Goal: Transaction & Acquisition: Download file/media

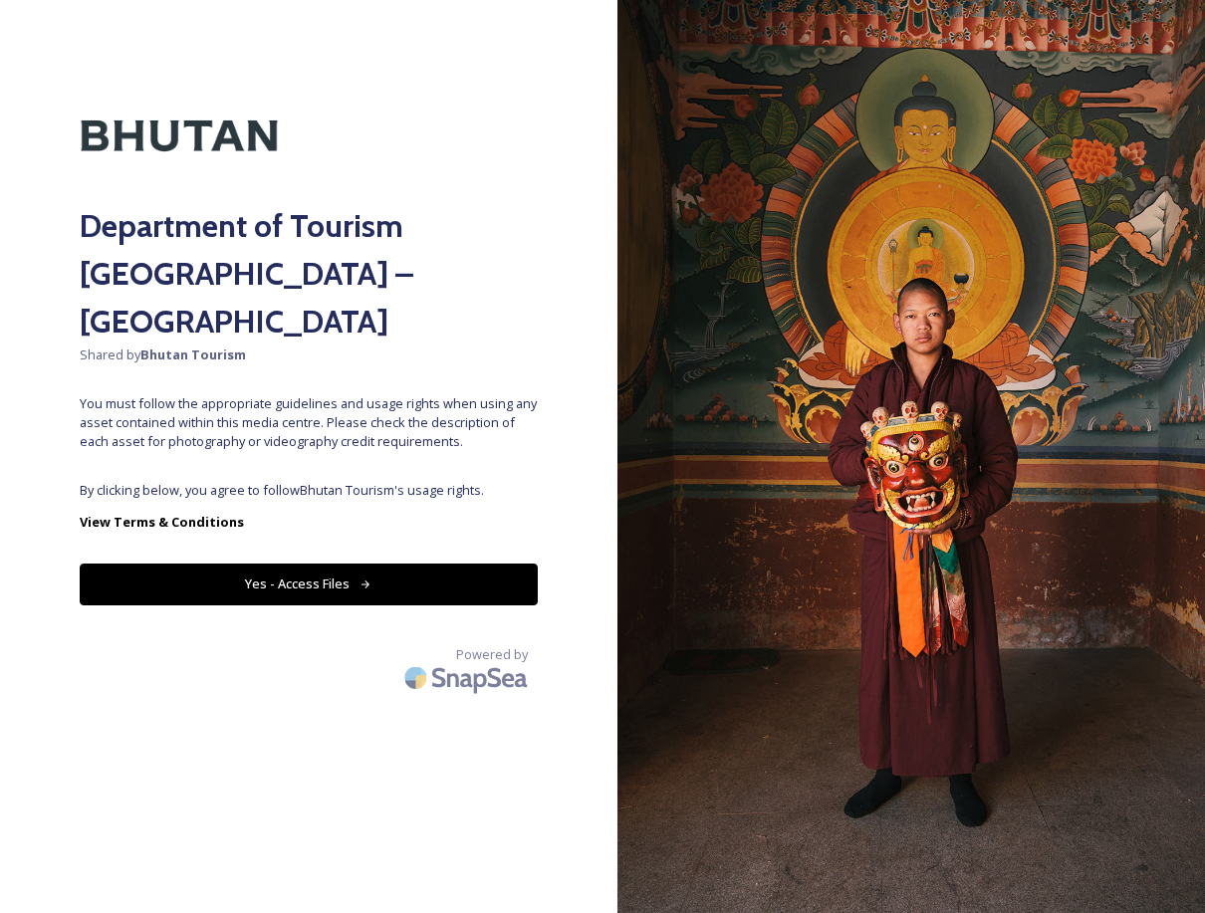
click at [355, 564] on button "Yes - Access Files" at bounding box center [309, 584] width 458 height 41
click at [336, 564] on button "Yes - Access Files" at bounding box center [309, 584] width 458 height 41
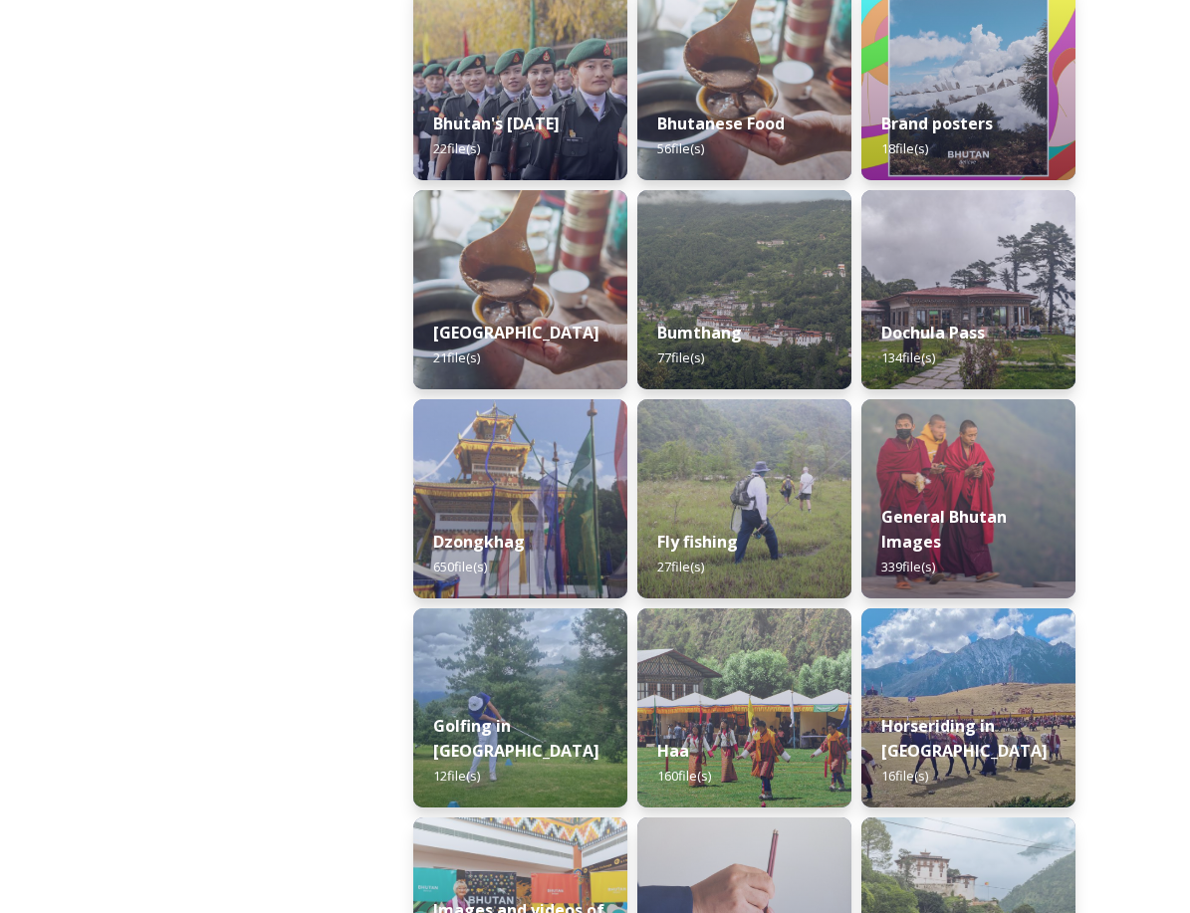
scroll to position [597, 0]
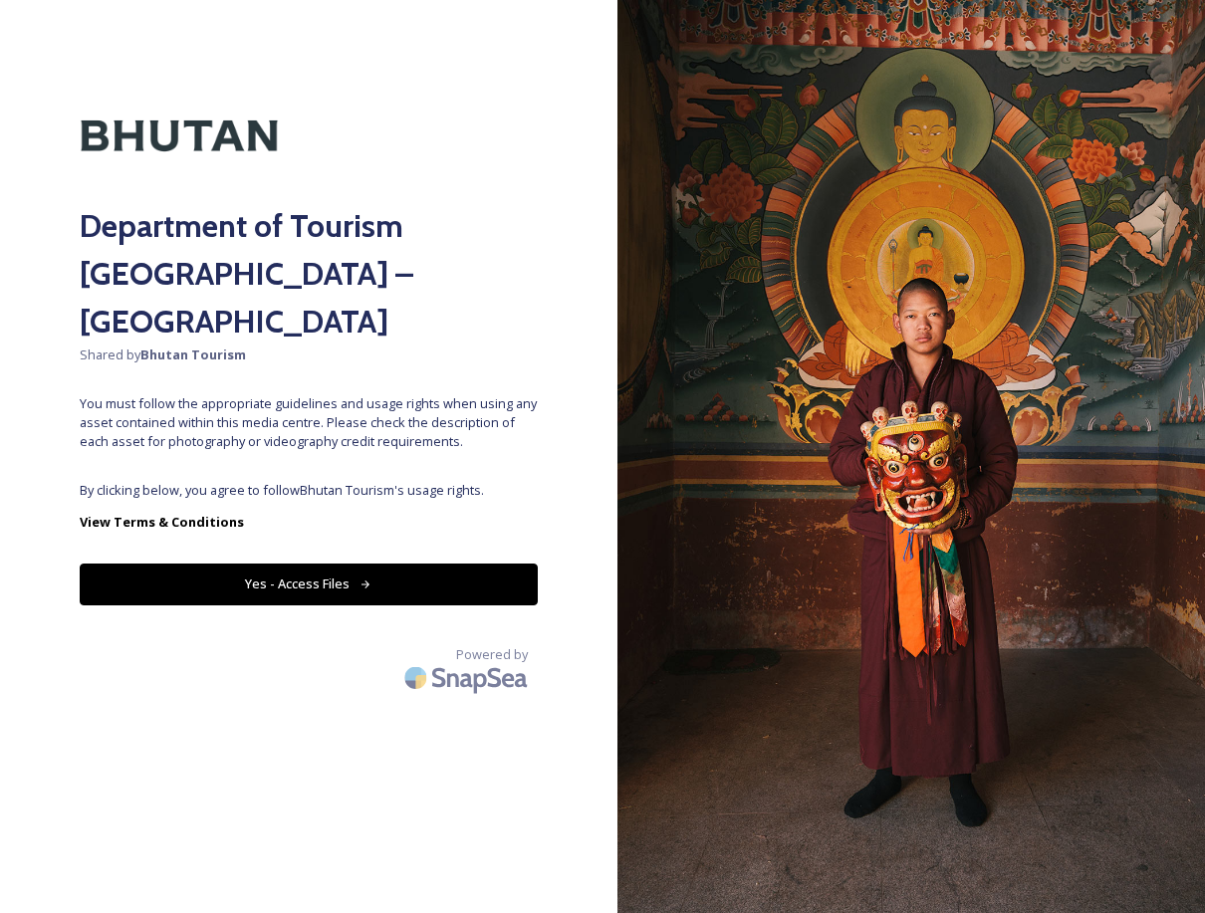
click at [277, 564] on button "Yes - Access Files" at bounding box center [309, 584] width 458 height 41
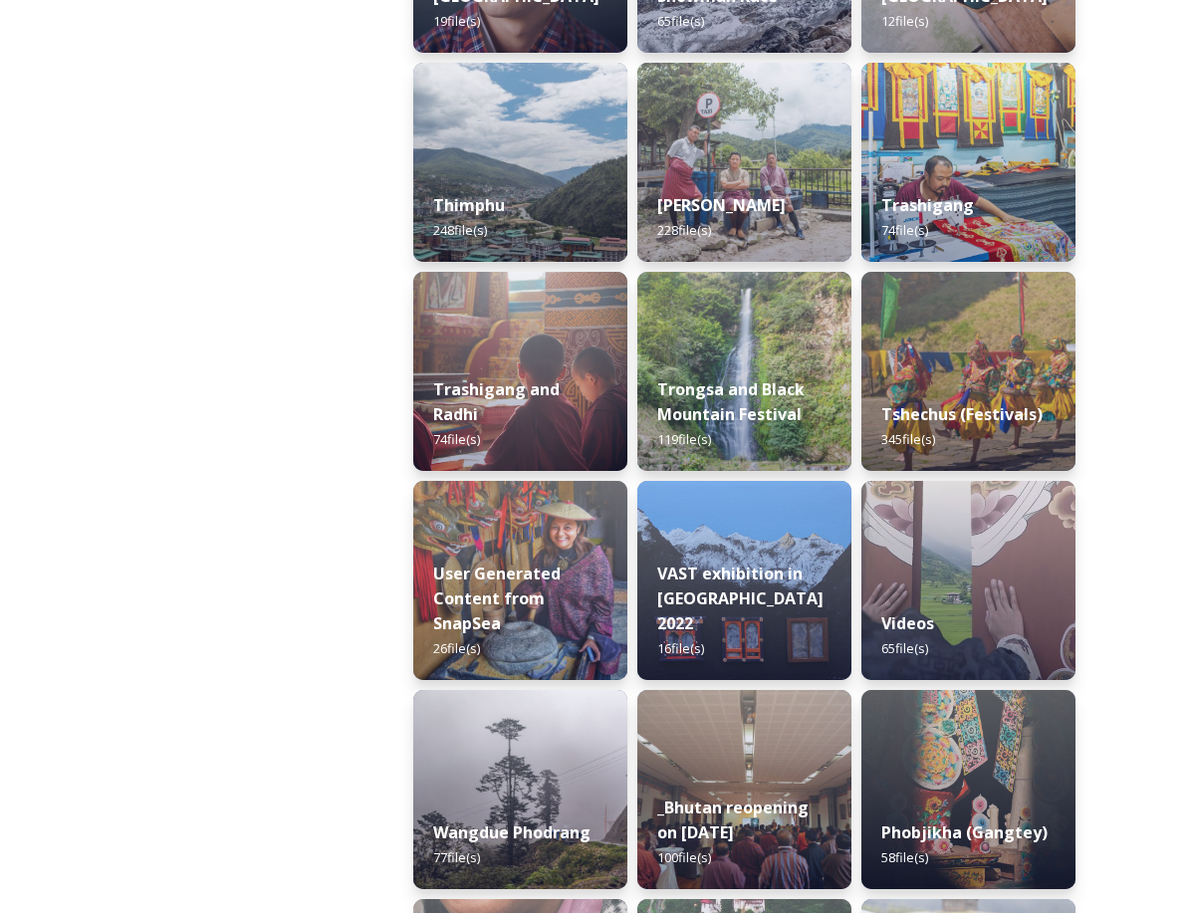
scroll to position [2383, 0]
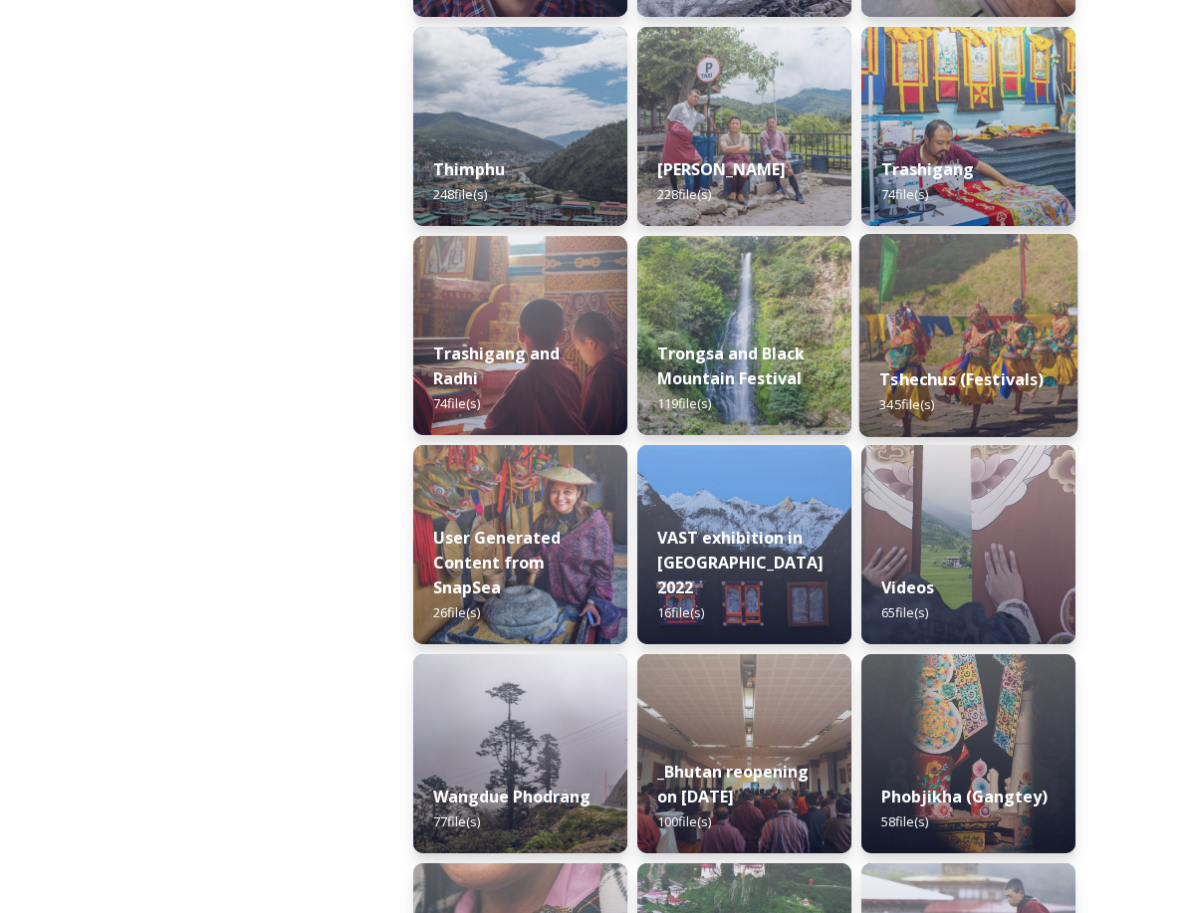
click at [939, 279] on img at bounding box center [968, 335] width 218 height 203
click at [939, 282] on img at bounding box center [968, 335] width 218 height 203
click at [948, 323] on img at bounding box center [968, 335] width 218 height 203
click at [970, 366] on div "Tshechus (Festivals) 345 file(s)" at bounding box center [968, 392] width 218 height 91
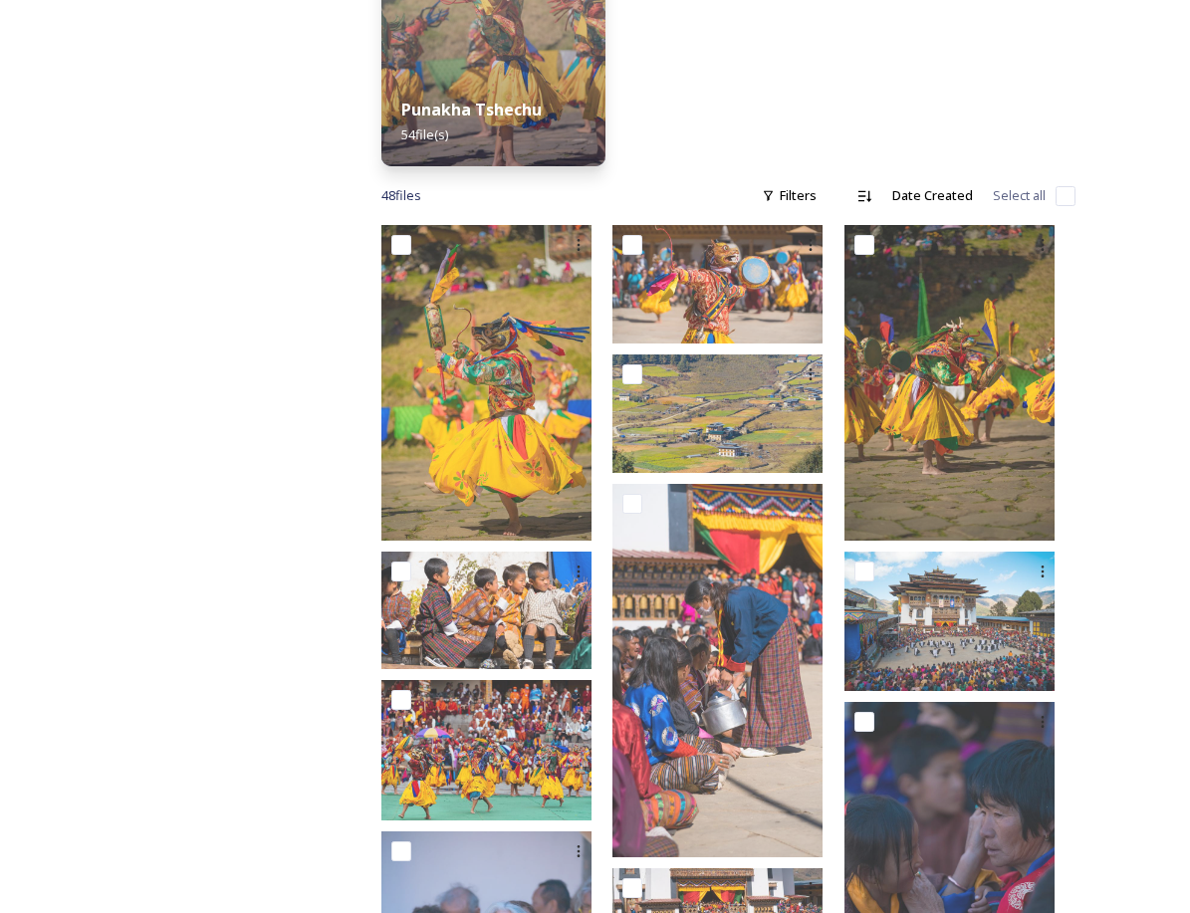
scroll to position [597, 0]
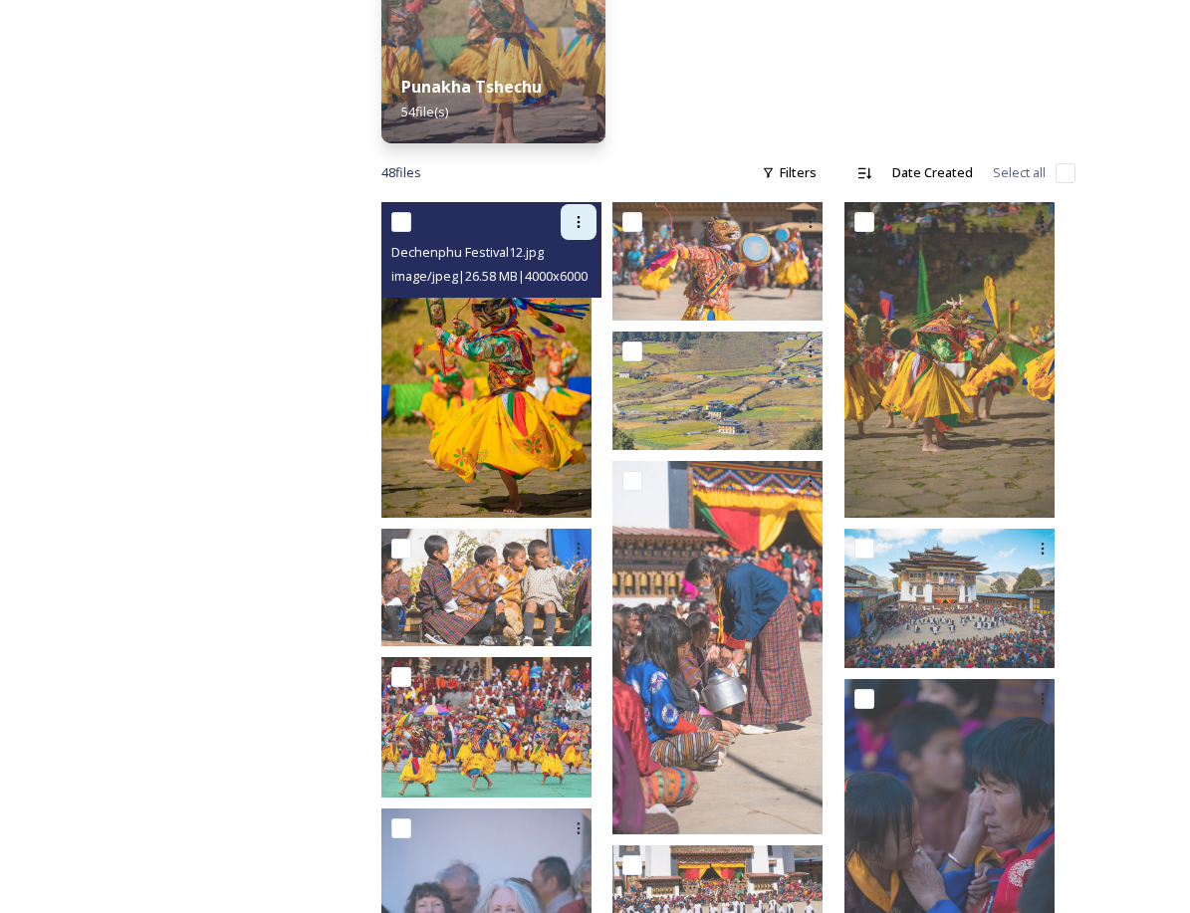
click at [587, 214] on icon at bounding box center [579, 222] width 16 height 16
click at [586, 296] on span "Download" at bounding box center [555, 304] width 61 height 19
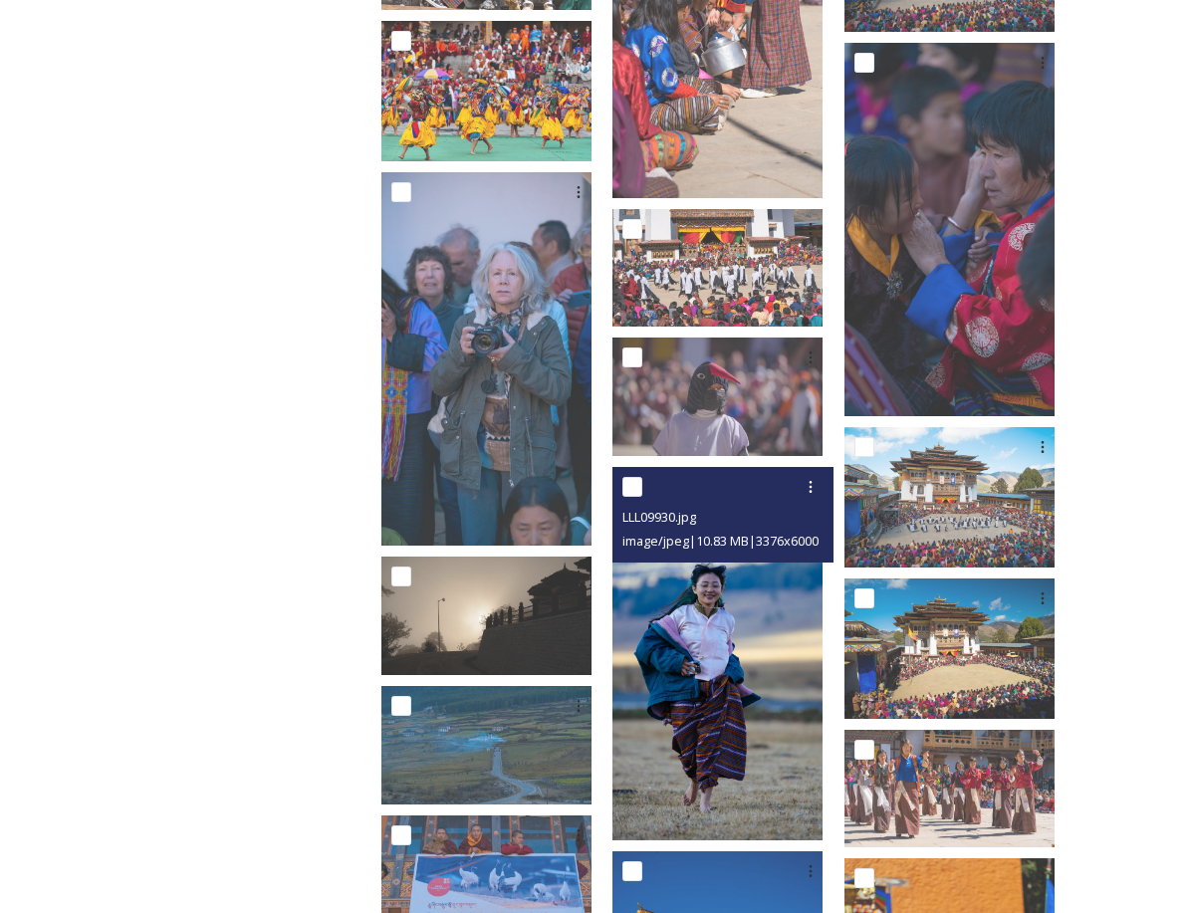
scroll to position [1195, 0]
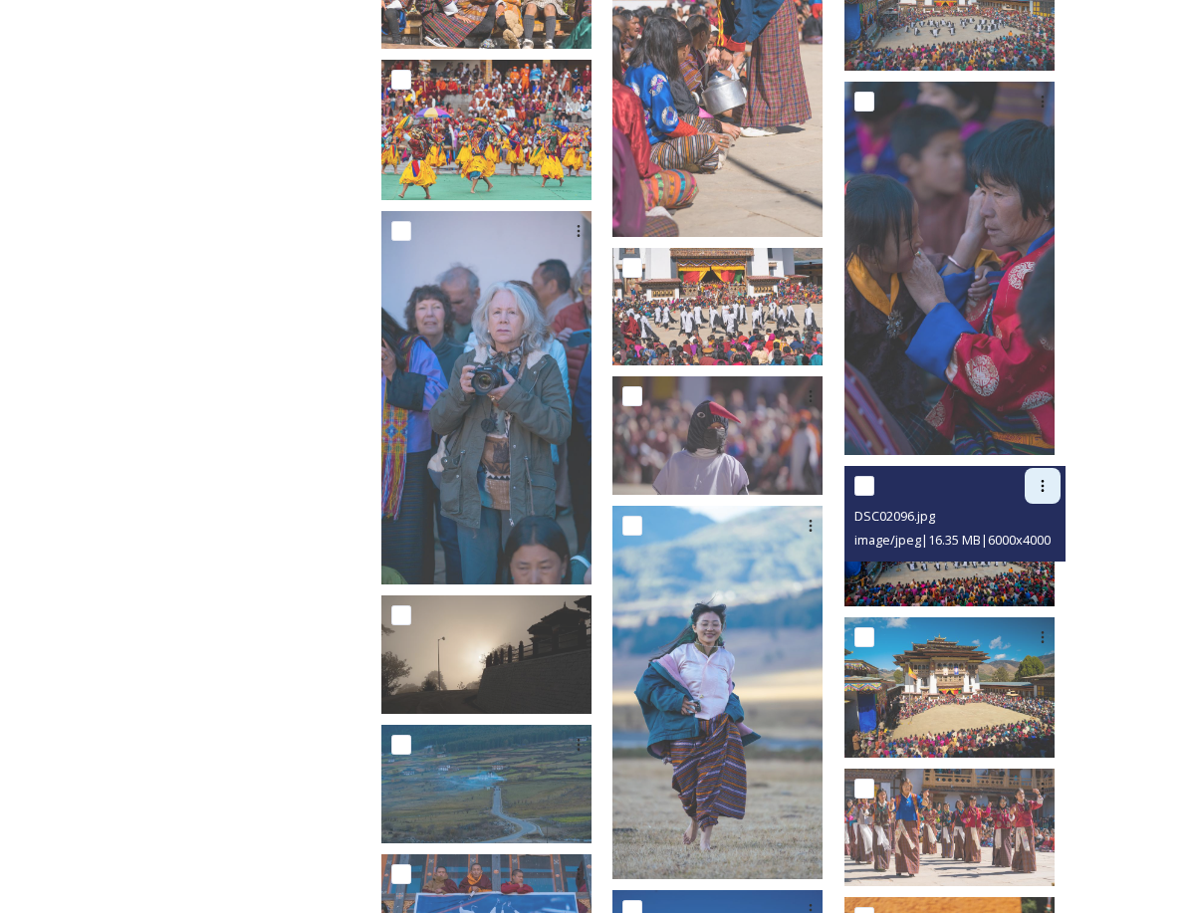
click at [1036, 478] on icon at bounding box center [1043, 486] width 16 height 16
click at [1030, 560] on span "Download" at bounding box center [1019, 569] width 61 height 19
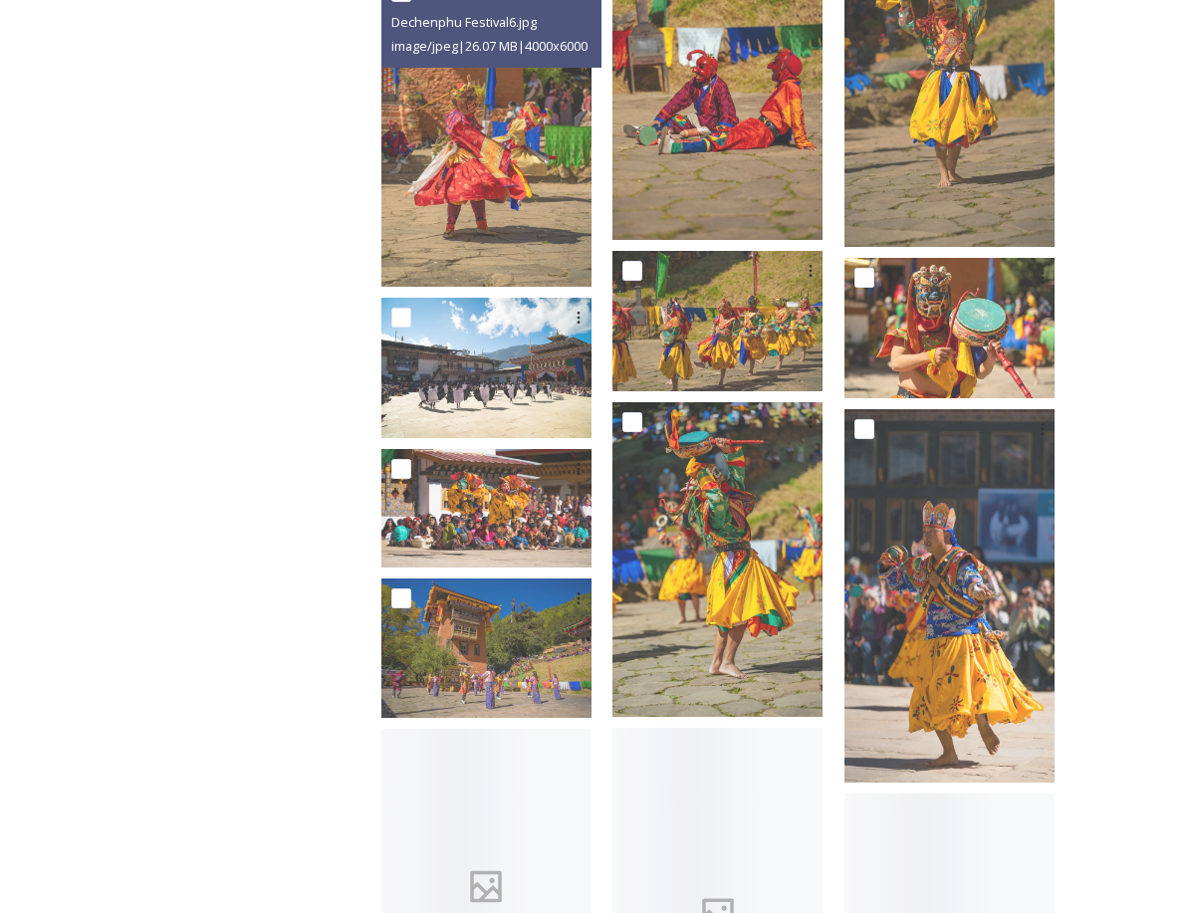
scroll to position [2489, 0]
